Goal: Task Accomplishment & Management: Manage account settings

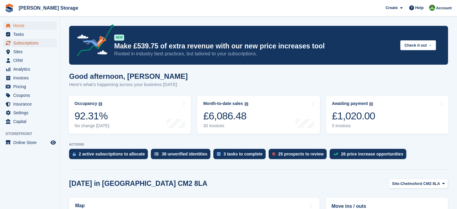
click at [33, 45] on span "Subscriptions" at bounding box center [31, 43] width 36 height 8
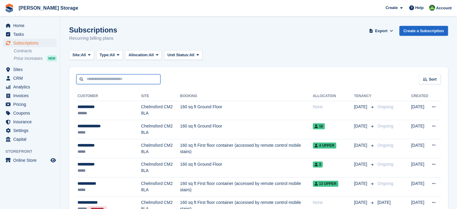
click at [118, 79] on input "text" at bounding box center [118, 79] width 84 height 10
type input "******"
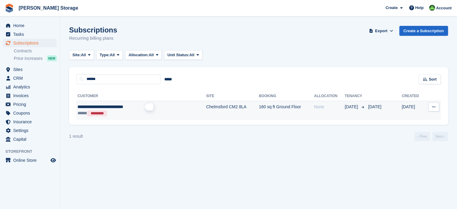
click at [114, 107] on span "**********" at bounding box center [101, 107] width 46 height 4
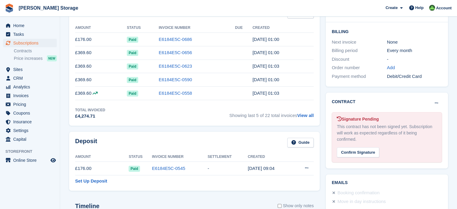
scroll to position [150, 0]
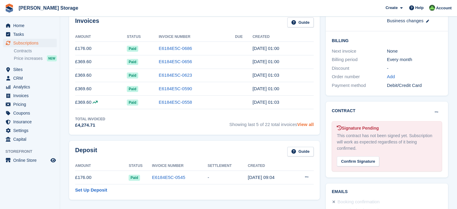
click at [310, 125] on link "View all" at bounding box center [305, 124] width 17 height 5
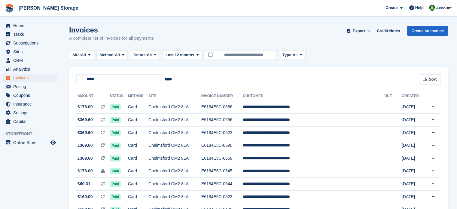
scroll to position [102, 0]
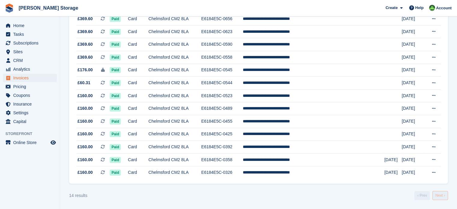
click at [440, 198] on link "Next ›" at bounding box center [441, 195] width 16 height 9
click at [128, 173] on td "Paid" at bounding box center [119, 172] width 18 height 13
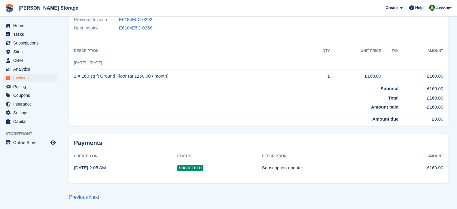
scroll to position [140, 0]
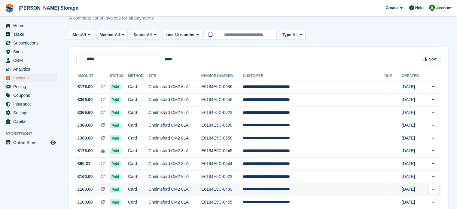
scroll to position [11, 0]
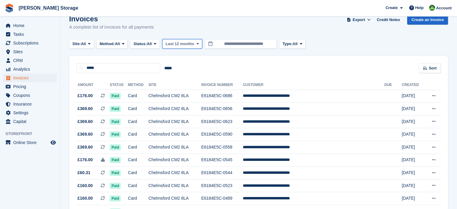
click at [197, 46] on button "Last 12 months" at bounding box center [182, 44] width 40 height 10
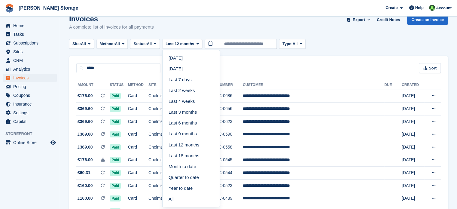
click at [174, 197] on link "All" at bounding box center [191, 199] width 52 height 11
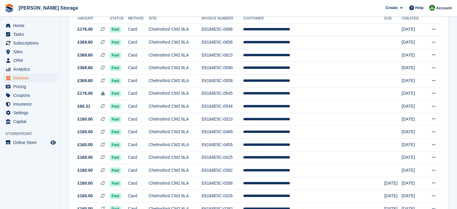
scroll to position [67, 0]
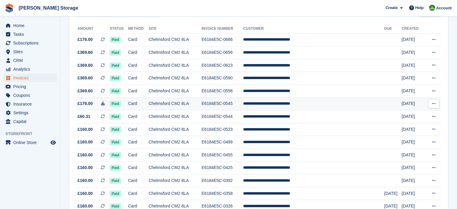
click at [170, 103] on td "Chelmsford CM2 8LA" at bounding box center [175, 103] width 53 height 13
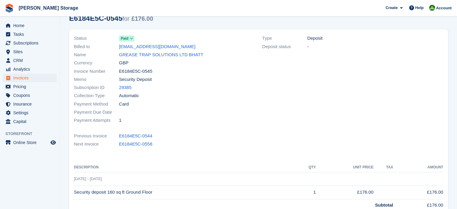
scroll to position [28, 0]
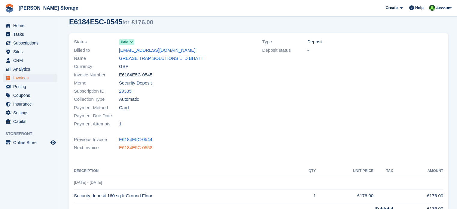
click at [134, 146] on link "E6184E5C-0558" at bounding box center [135, 147] width 33 height 7
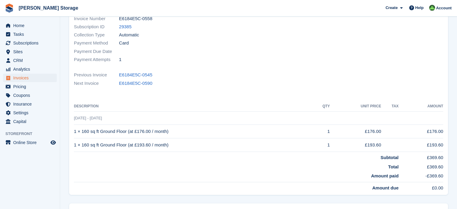
scroll to position [60, 0]
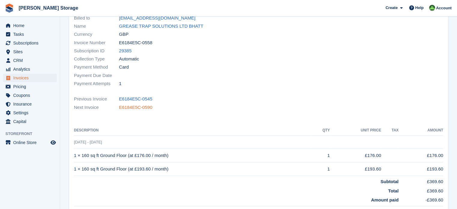
click at [135, 106] on link "E6184E5C-0590" at bounding box center [135, 107] width 33 height 7
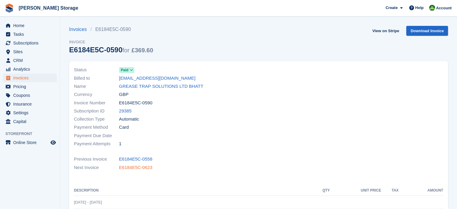
click at [131, 166] on link "E6184E5C-0623" at bounding box center [135, 167] width 33 height 7
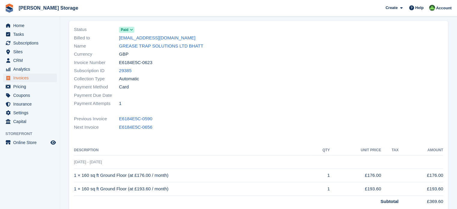
scroll to position [30, 0]
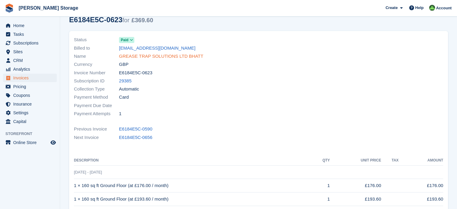
click at [157, 57] on link "GREASE TRAP SOLUTIONS LTD BHATT" at bounding box center [161, 56] width 85 height 7
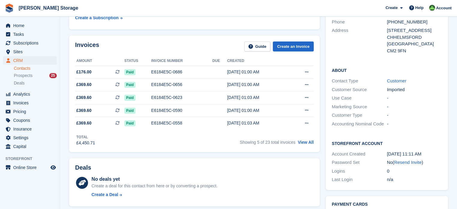
scroll to position [90, 0]
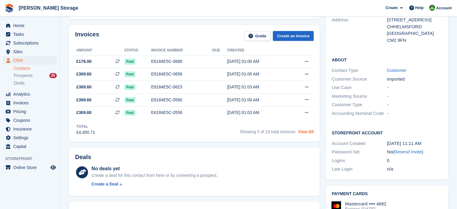
click at [306, 134] on link "View All" at bounding box center [306, 131] width 16 height 5
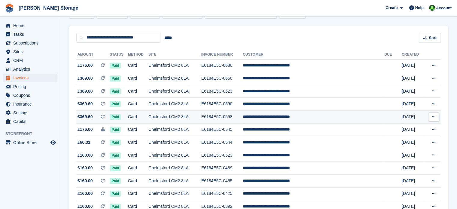
scroll to position [60, 0]
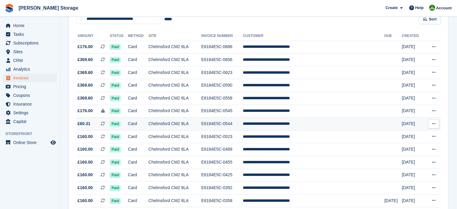
click at [165, 124] on td "Chelmsford CM2 8LA" at bounding box center [175, 124] width 53 height 13
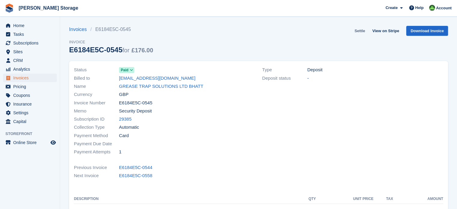
click at [362, 32] on link "Settle" at bounding box center [359, 31] width 15 height 10
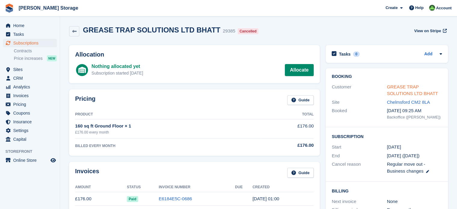
click at [424, 88] on link "GREASE TRAP SOLUTIONS LTD BHATT" at bounding box center [412, 90] width 51 height 12
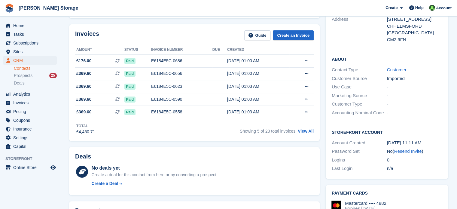
scroll to position [90, 0]
click at [307, 131] on link "View All" at bounding box center [306, 131] width 16 height 5
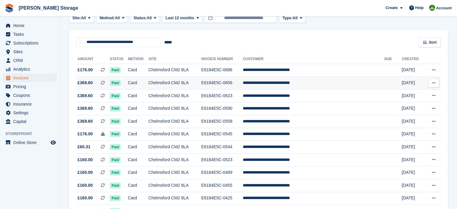
scroll to position [60, 0]
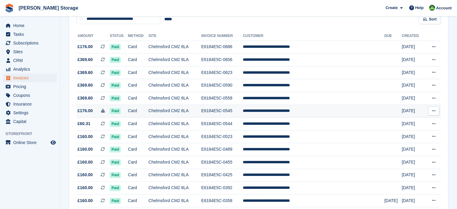
click at [434, 112] on icon at bounding box center [433, 111] width 3 height 4
click at [336, 109] on td "**********" at bounding box center [314, 111] width 142 height 13
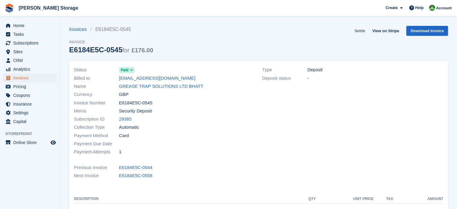
click at [363, 30] on link "Settle" at bounding box center [359, 31] width 15 height 10
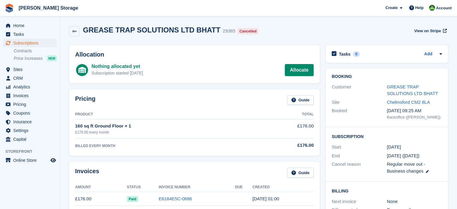
scroll to position [208, 0]
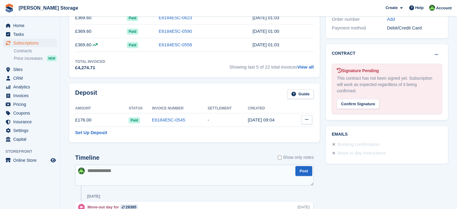
click at [307, 118] on icon at bounding box center [306, 120] width 3 height 4
click at [283, 130] on p "Settle deposit" at bounding box center [283, 132] width 52 height 8
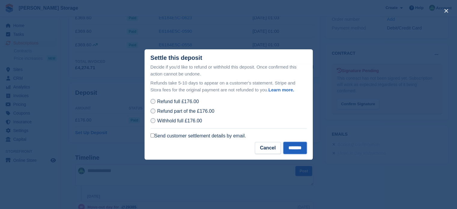
click at [291, 148] on input "*******" at bounding box center [295, 148] width 23 height 12
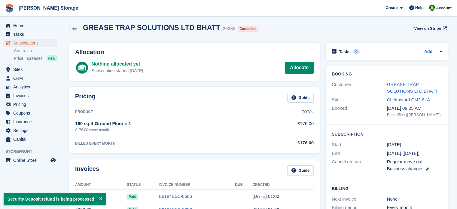
scroll to position [0, 0]
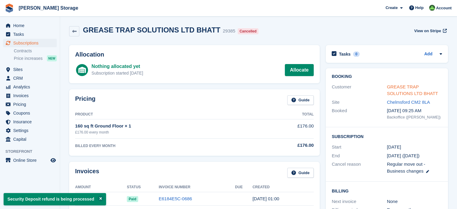
click at [425, 86] on link "GREASE TRAP SOLUTIONS LTD BHATT" at bounding box center [412, 90] width 51 height 12
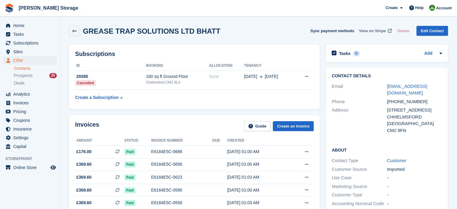
click at [376, 31] on span "View on Stripe" at bounding box center [372, 31] width 27 height 6
